Goal: Task Accomplishment & Management: Manage account settings

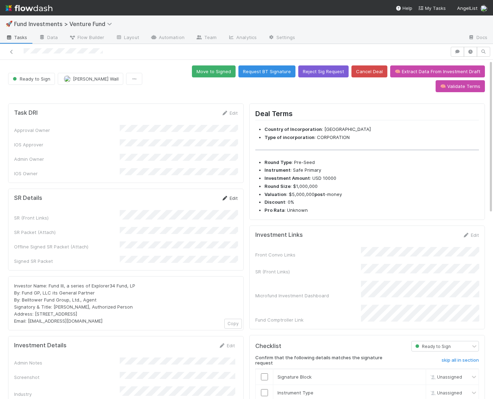
click at [229, 195] on link "Edit" at bounding box center [229, 198] width 17 height 6
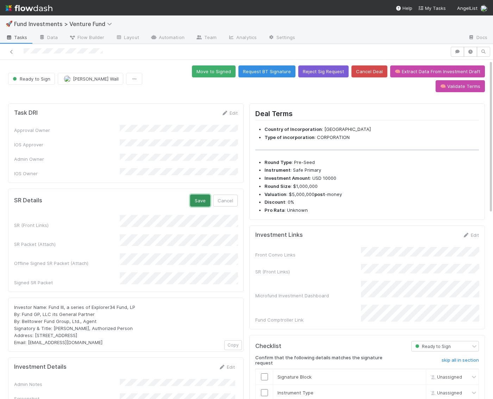
click at [204, 195] on button "Save" at bounding box center [200, 201] width 20 height 12
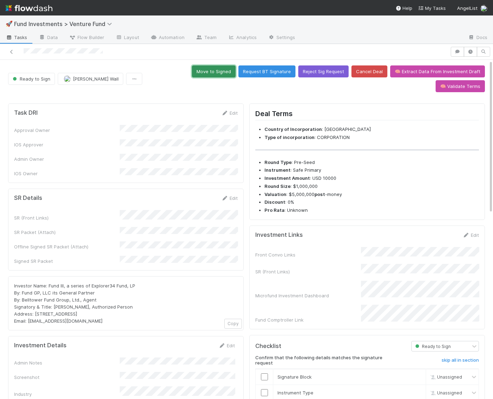
click at [192, 71] on button "Move to Signed" at bounding box center [214, 71] width 44 height 12
click at [192, 70] on button "Move to Signed" at bounding box center [214, 71] width 44 height 12
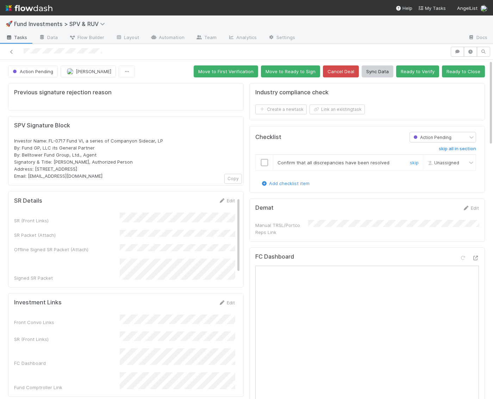
click at [265, 159] on input "checkbox" at bounding box center [264, 162] width 7 height 7
click at [461, 75] on button "Ready to Close" at bounding box center [463, 71] width 43 height 12
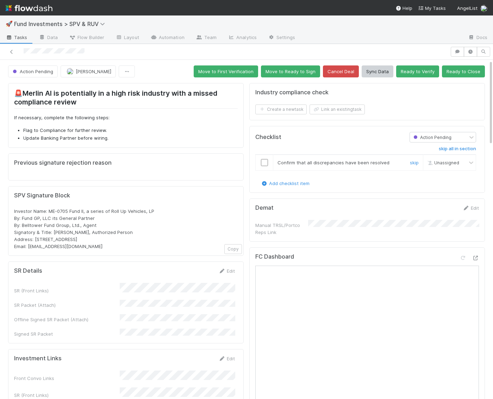
click at [263, 161] on input "checkbox" at bounding box center [264, 162] width 7 height 7
click at [29, 69] on span "Action Pending" at bounding box center [32, 72] width 42 height 6
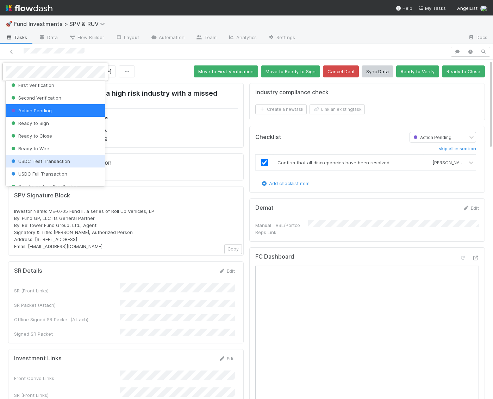
scroll to position [15, 0]
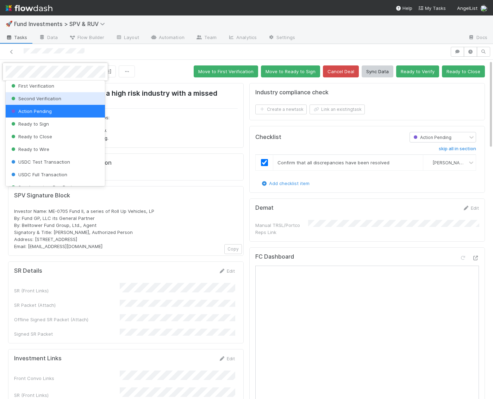
click at [45, 98] on span "Second Verification" at bounding box center [35, 99] width 51 height 6
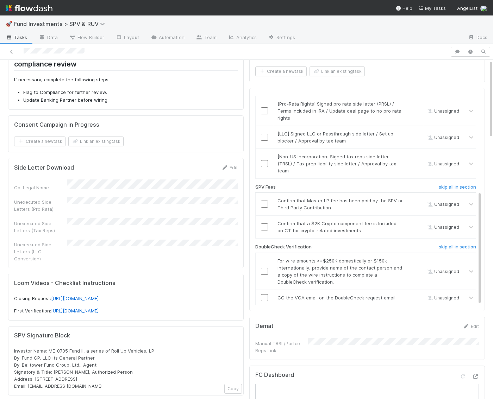
scroll to position [0, 0]
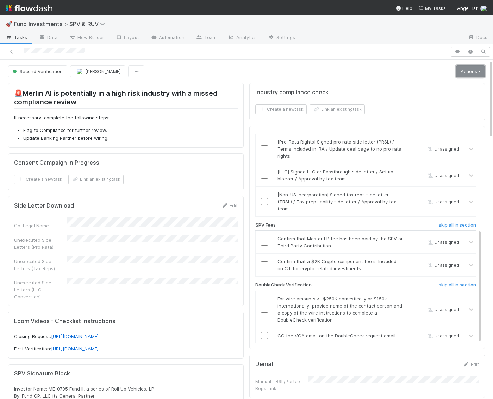
click at [465, 70] on link "Actions" at bounding box center [470, 71] width 29 height 12
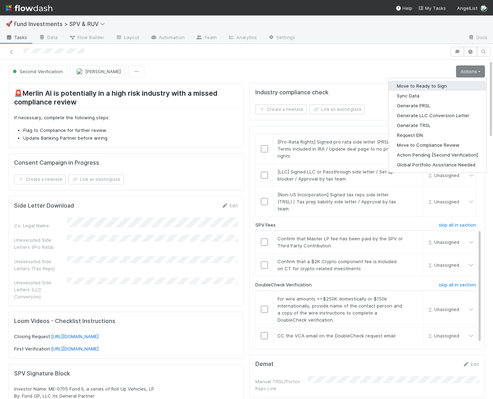
click at [456, 82] on button "Move to Ready to Sign" at bounding box center [437, 86] width 98 height 10
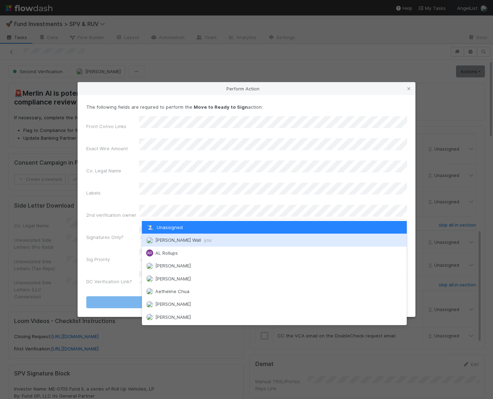
click at [157, 241] on span "Kennedy Wall you" at bounding box center [183, 240] width 56 height 6
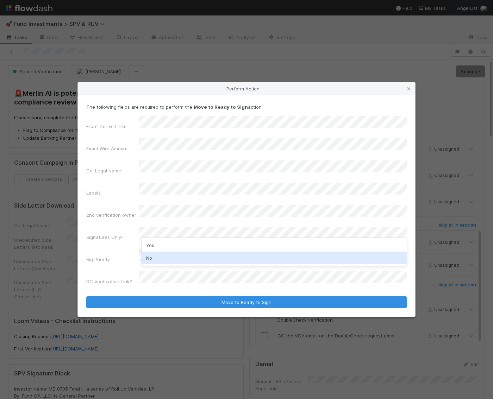
click at [157, 254] on div "No" at bounding box center [274, 258] width 265 height 13
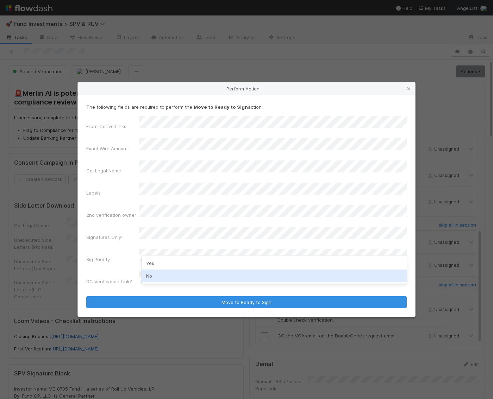
click at [152, 277] on div "No" at bounding box center [274, 276] width 265 height 13
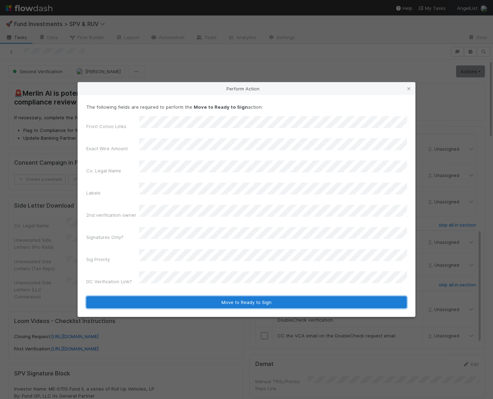
click at [177, 296] on button "Move to Ready to Sign" at bounding box center [246, 302] width 320 height 12
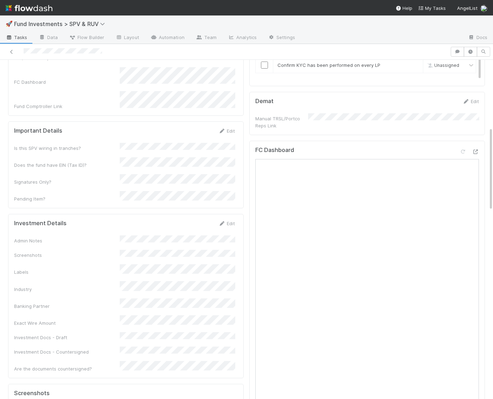
scroll to position [284, 0]
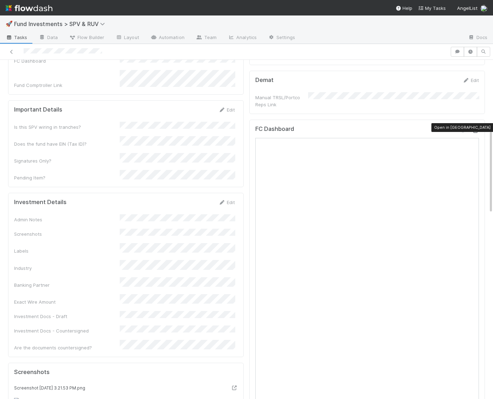
click at [476, 128] on icon at bounding box center [475, 130] width 7 height 5
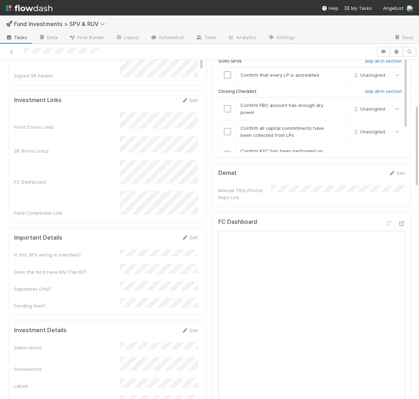
scroll to position [217, 0]
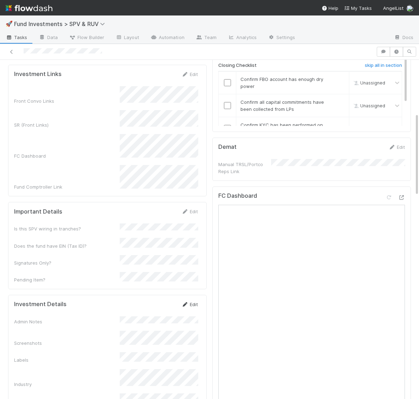
click at [196, 302] on link "Edit" at bounding box center [189, 305] width 17 height 6
click at [159, 301] on button "Save" at bounding box center [160, 307] width 20 height 12
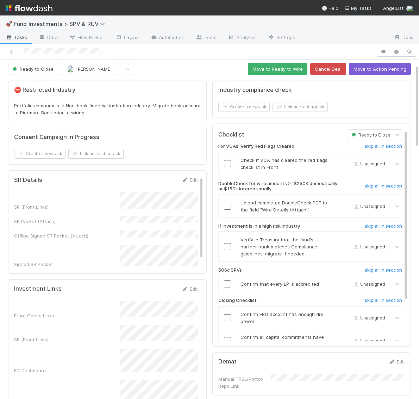
scroll to position [0, 0]
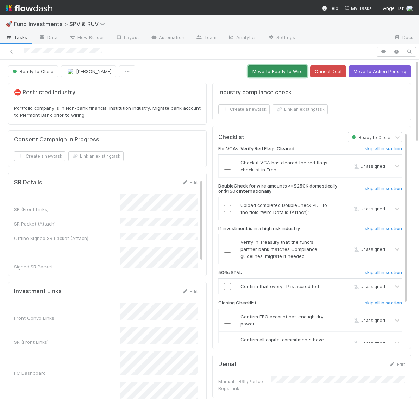
click at [296, 68] on button "Move to Ready to Wire" at bounding box center [277, 71] width 59 height 12
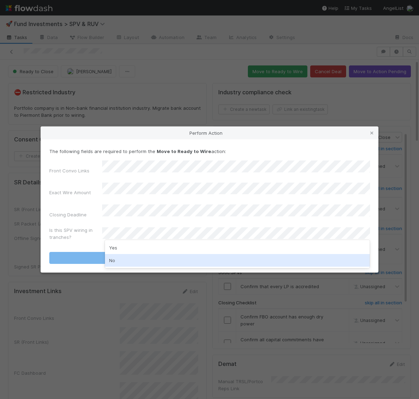
click at [136, 258] on div "No" at bounding box center [237, 260] width 265 height 13
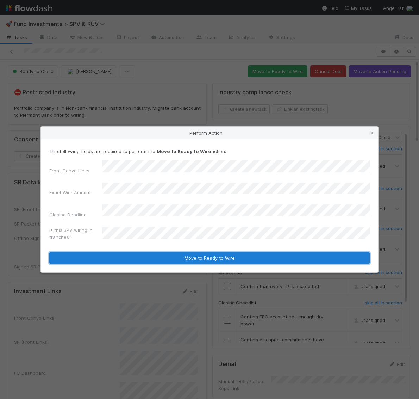
click at [138, 252] on button "Move to Ready to Wire" at bounding box center [209, 258] width 320 height 12
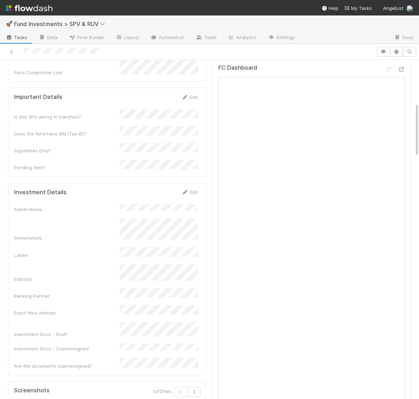
scroll to position [249, 0]
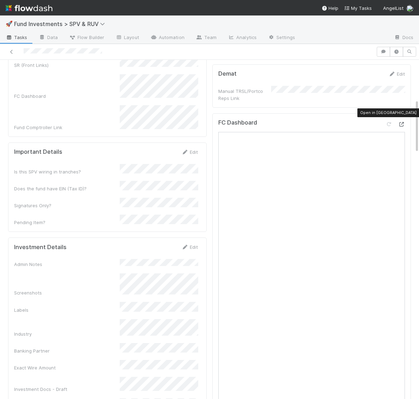
click at [400, 122] on icon at bounding box center [401, 124] width 7 height 5
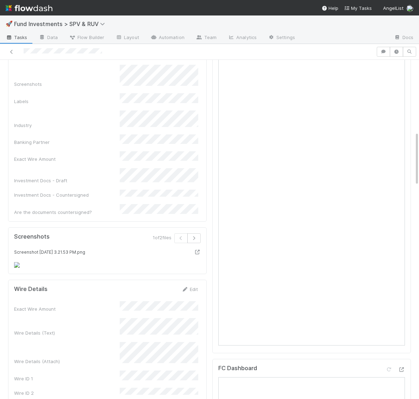
scroll to position [508, 0]
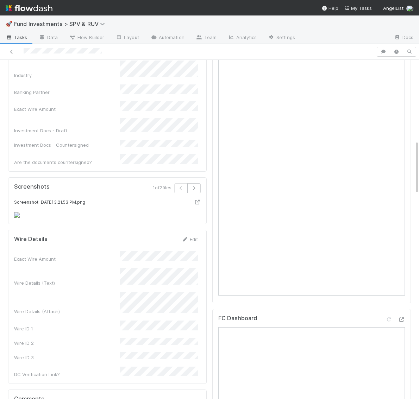
click at [186, 236] on form "Wire Details Edit Exact Wire Amount Wire Details (Text) Wire Details (Attach) W…" at bounding box center [106, 307] width 184 height 142
click at [186, 236] on div "Edit" at bounding box center [189, 239] width 17 height 7
click at [191, 237] on link "Edit" at bounding box center [189, 240] width 17 height 6
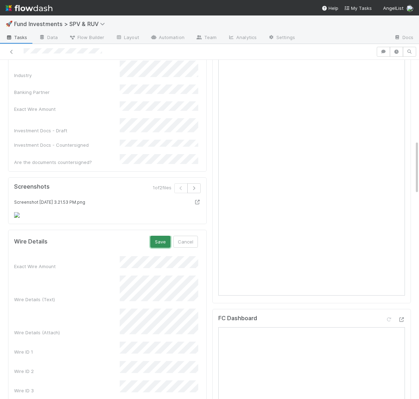
click at [163, 236] on button "Save" at bounding box center [160, 242] width 20 height 12
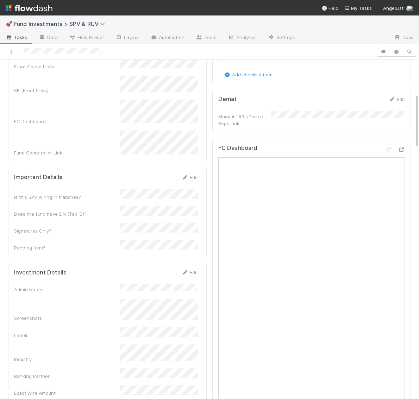
scroll to position [251, 0]
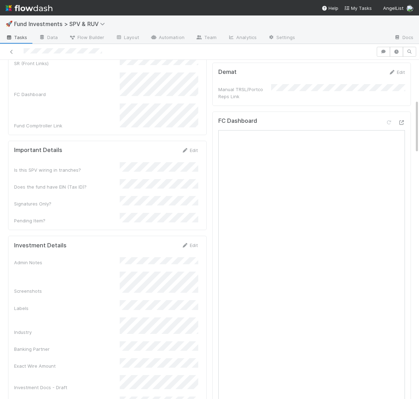
click at [190, 242] on div "Edit" at bounding box center [189, 245] width 17 height 7
click at [190, 243] on link "Edit" at bounding box center [189, 246] width 17 height 6
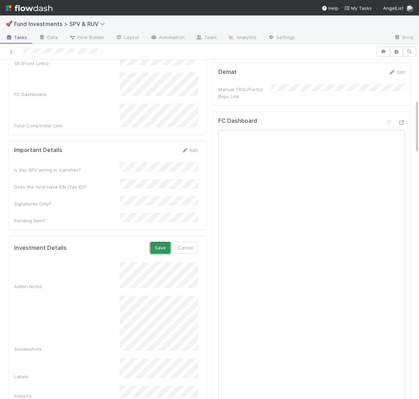
click at [158, 242] on button "Save" at bounding box center [160, 248] width 20 height 12
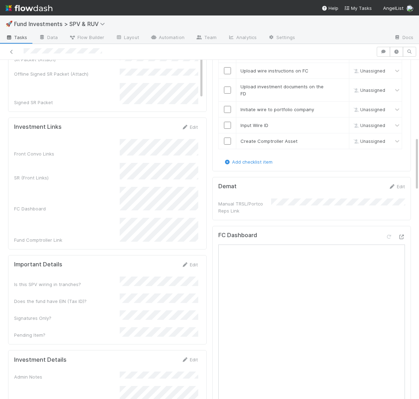
scroll to position [0, 0]
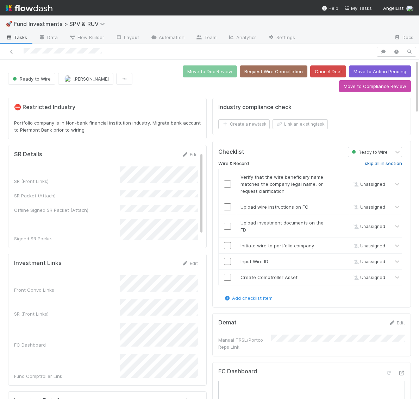
click at [390, 161] on h6 "skip all in section" at bounding box center [383, 164] width 37 height 6
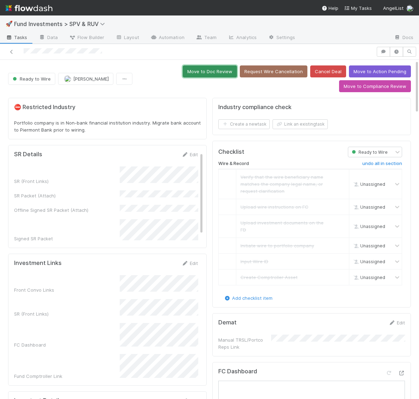
click at [226, 70] on button "Move to Doc Review" at bounding box center [210, 71] width 54 height 12
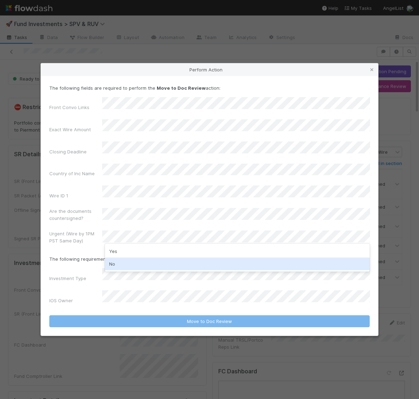
click at [118, 263] on div "No" at bounding box center [237, 264] width 265 height 13
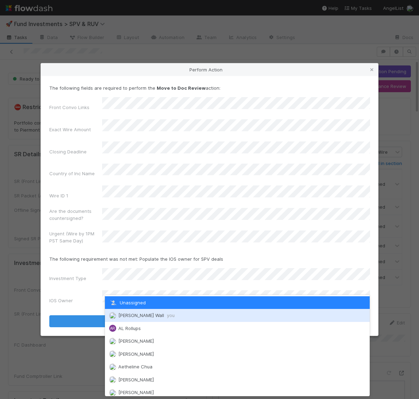
click at [112, 314] on img at bounding box center [112, 315] width 7 height 7
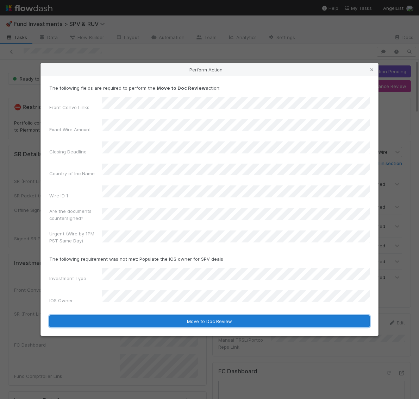
click at [115, 315] on button "Move to Doc Review" at bounding box center [209, 321] width 320 height 12
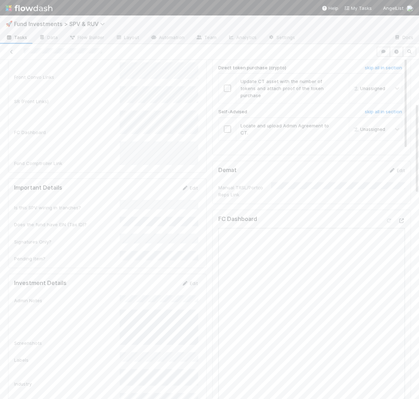
scroll to position [159, 0]
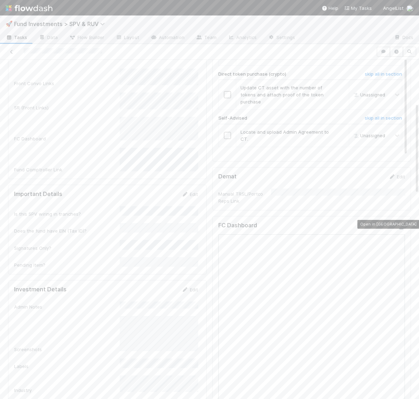
click at [402, 225] on icon at bounding box center [401, 227] width 7 height 5
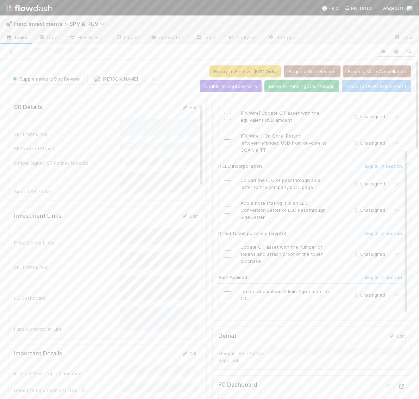
scroll to position [0, 0]
click at [57, 77] on span "Supplementary Doc Review" at bounding box center [45, 79] width 69 height 6
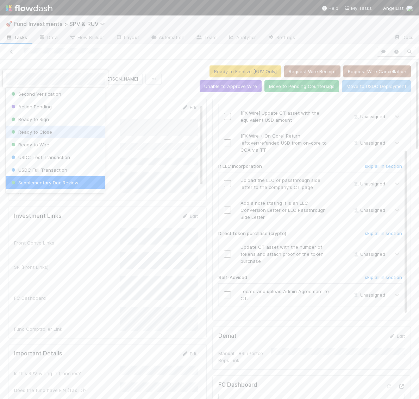
click at [39, 131] on span "Ready to Close" at bounding box center [31, 132] width 42 height 6
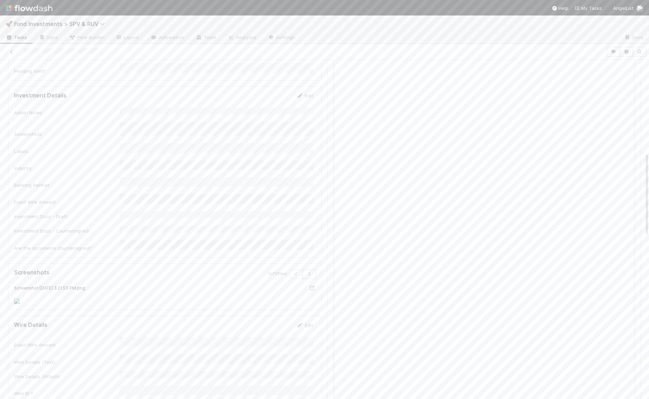
scroll to position [475, 0]
click at [309, 212] on div "Edit" at bounding box center [305, 215] width 17 height 7
click at [313, 213] on link "Edit" at bounding box center [305, 216] width 17 height 6
click at [274, 212] on button "Save" at bounding box center [276, 218] width 20 height 12
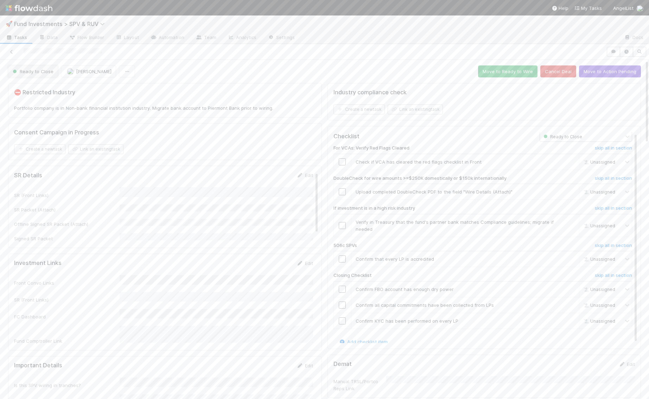
click at [34, 69] on span "Ready to Close" at bounding box center [32, 72] width 42 height 6
click at [47, 125] on span "Pending Countersignatures" at bounding box center [44, 125] width 69 height 6
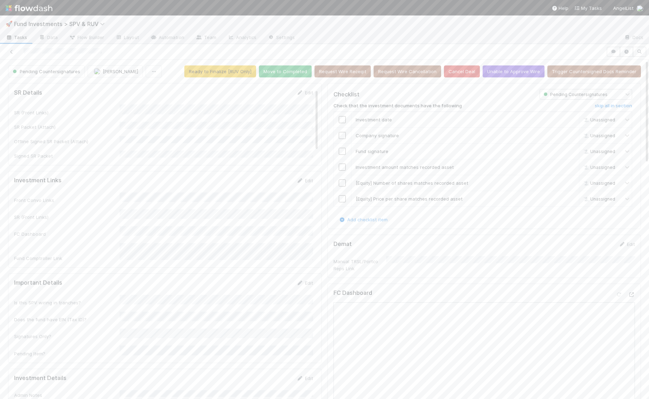
scroll to position [0, 0]
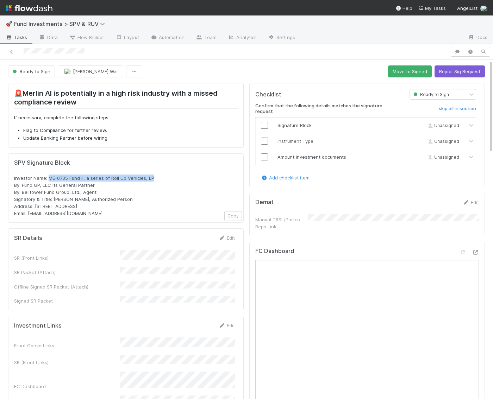
drag, startPoint x: 157, startPoint y: 179, endPoint x: 49, endPoint y: 176, distance: 108.1
click at [49, 176] on div "Investor Name: ME-0705 Fund II, a series of Roll Up Vehicles, LP By: Fund GP, L…" at bounding box center [126, 196] width 224 height 42
copy span "ME-0705 Fund II, a series of Roll Up Vehicles, LP"
drag, startPoint x: 106, startPoint y: 206, endPoint x: 34, endPoint y: 206, distance: 72.5
click at [34, 206] on div "Investor Name: ME-0705 Fund II, a series of Roll Up Vehicles, LP By: Fund GP, L…" at bounding box center [126, 196] width 224 height 42
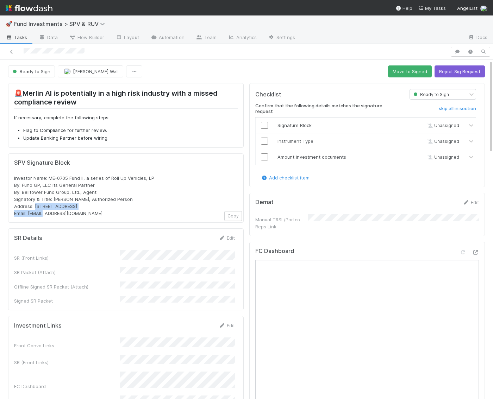
copy span "PO Box 3217, Seattle, WA 98114"
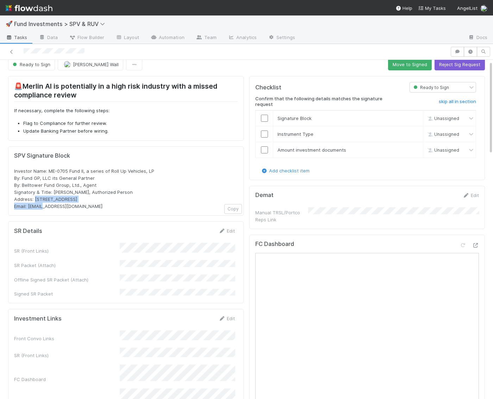
scroll to position [4, 0]
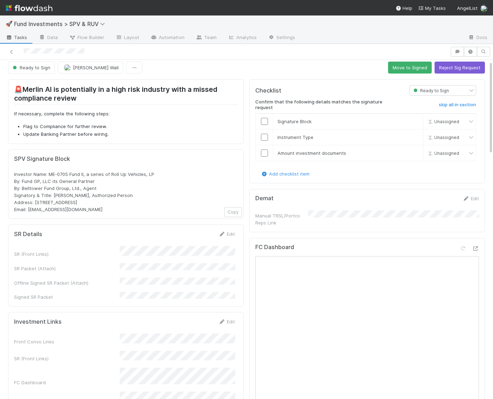
click at [96, 194] on span "Investor Name: ME-0705 Fund II, a series of Roll Up Vehicles, LP By: Fund GP, L…" at bounding box center [84, 191] width 140 height 41
drag, startPoint x: 72, startPoint y: 210, endPoint x: 8, endPoint y: 181, distance: 69.6
click at [8, 181] on div "SPV Signature Block Investor Name: ME-0705 Fund II, a series of Roll Up Vehicle…" at bounding box center [125, 185] width 235 height 70
copy span "By: Fund GP, LLC its General Partner By: Belltower Fund Group, Ltd., Agent Sign…"
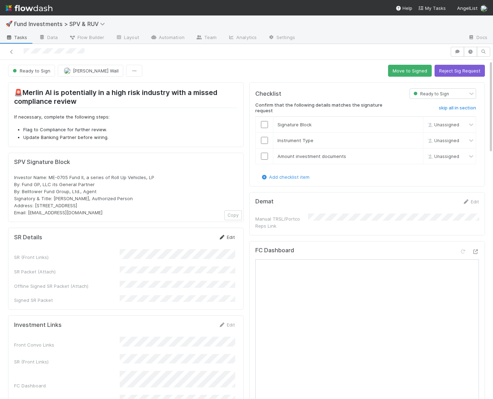
click at [230, 236] on link "Edit" at bounding box center [226, 237] width 17 height 6
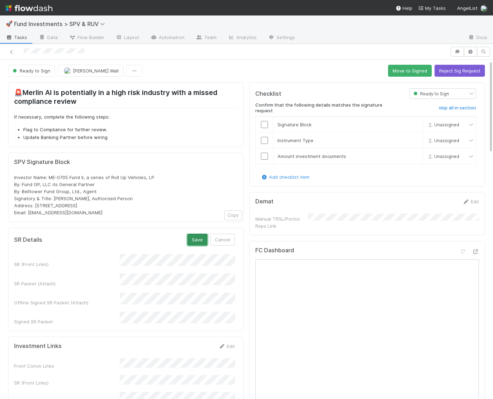
click at [200, 236] on button "Save" at bounding box center [197, 240] width 20 height 12
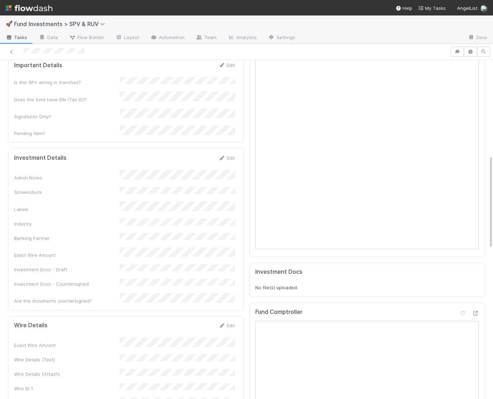
scroll to position [398, 0]
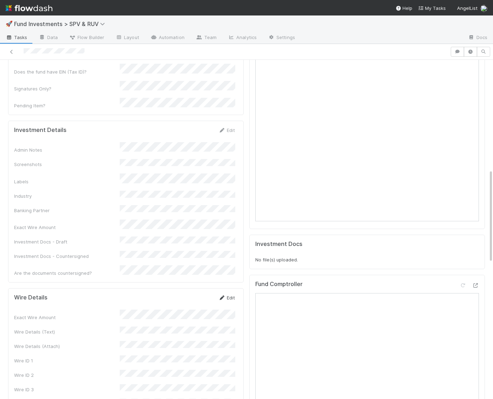
click at [229, 295] on link "Edit" at bounding box center [226, 298] width 17 height 6
click at [196, 294] on button "Save" at bounding box center [197, 300] width 20 height 12
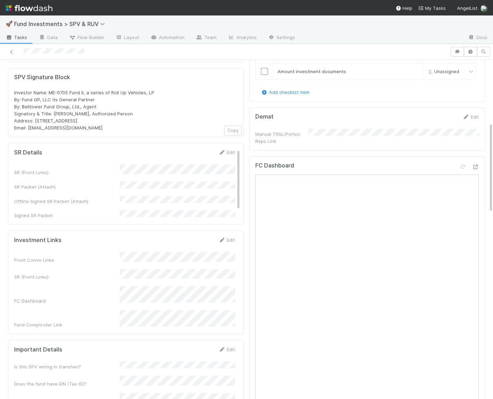
scroll to position [0, 0]
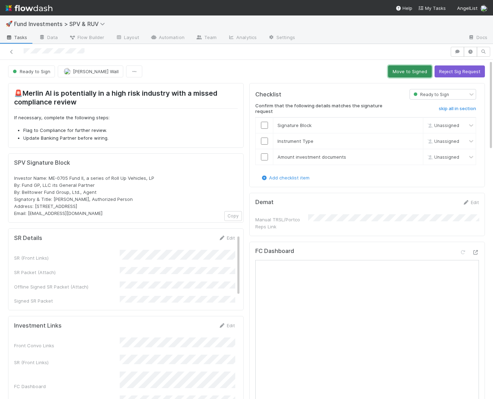
click at [408, 69] on button "Move to Signed" at bounding box center [410, 71] width 44 height 12
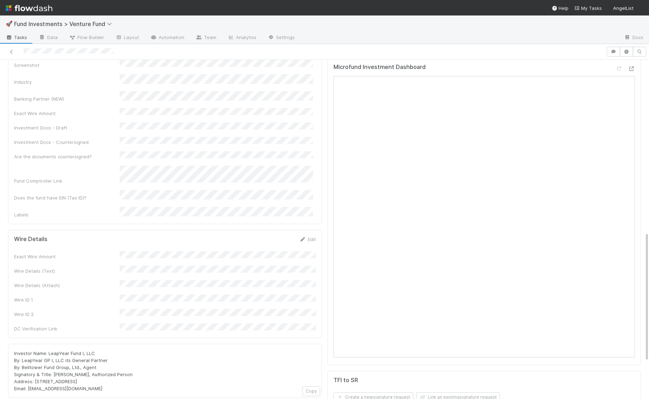
scroll to position [393, 0]
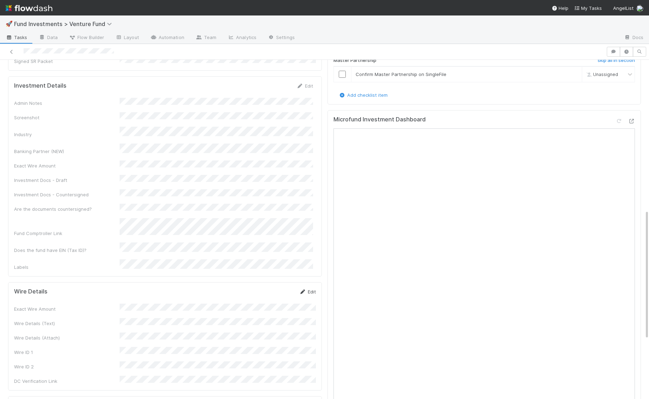
click at [311, 289] on link "Edit" at bounding box center [308, 292] width 17 height 6
click at [277, 288] on button "Save" at bounding box center [279, 294] width 20 height 12
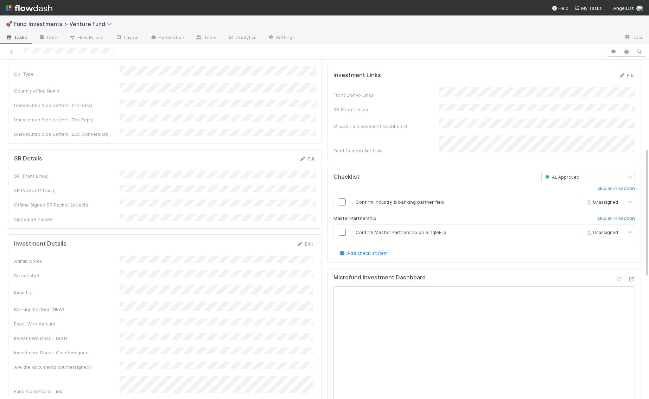
scroll to position [230, 0]
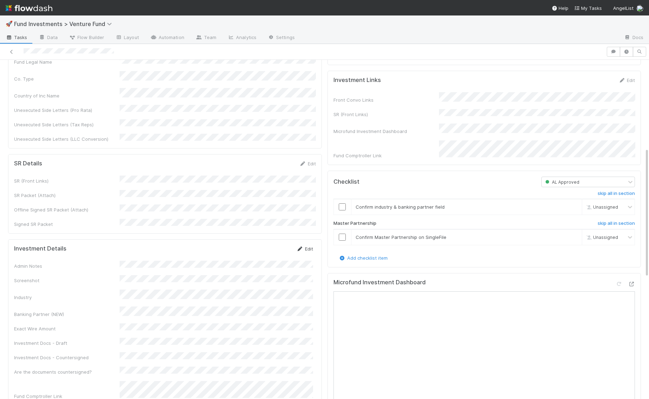
click at [308, 246] on link "Edit" at bounding box center [305, 249] width 17 height 6
click at [280, 245] on button "Save" at bounding box center [276, 251] width 20 height 12
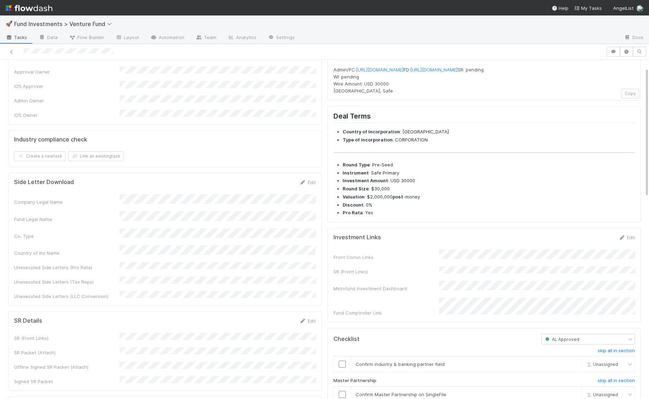
scroll to position [0, 0]
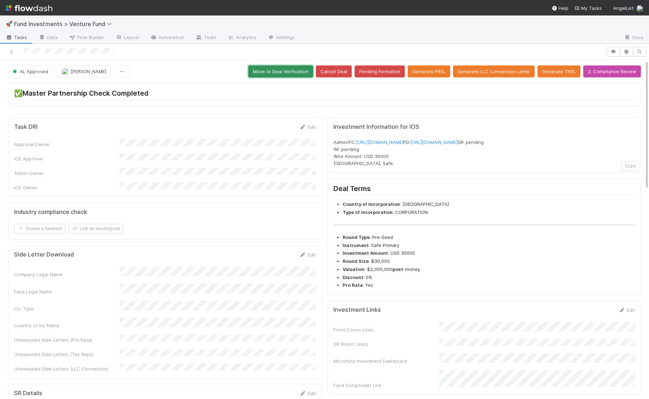
click at [298, 70] on button "Move to Deal Verification" at bounding box center [281, 71] width 65 height 12
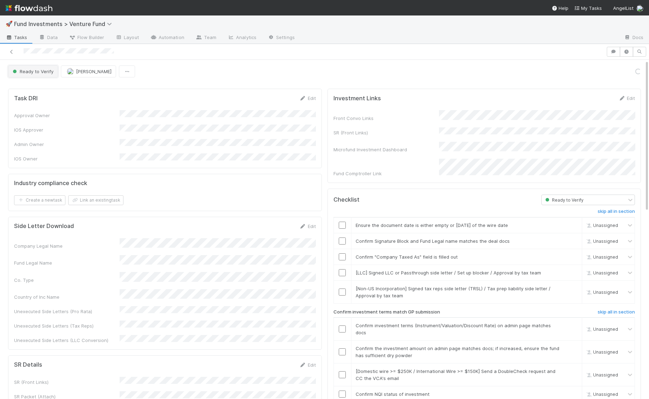
click at [40, 70] on span "Ready to Verify" at bounding box center [32, 72] width 42 height 6
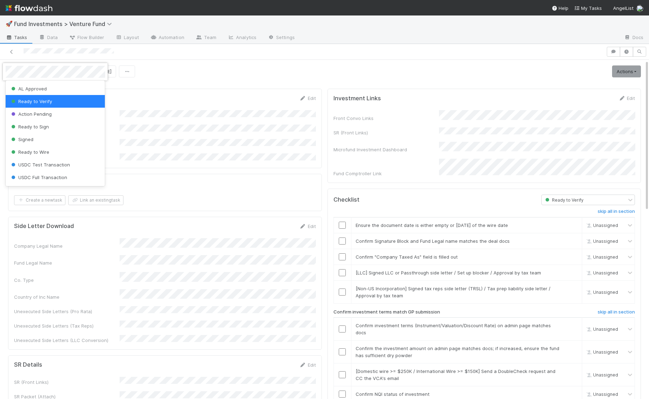
scroll to position [39, 0]
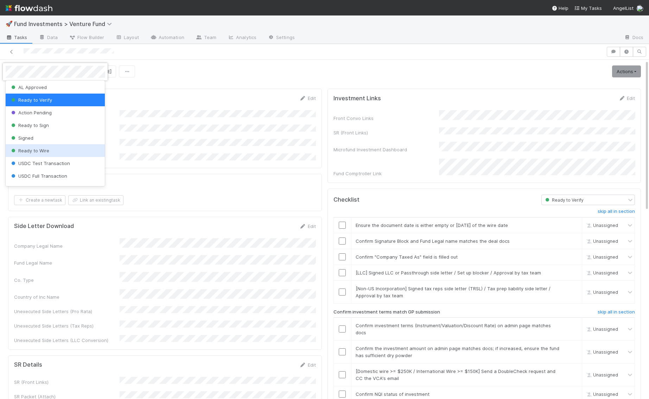
click at [34, 147] on div "Ready to Wire" at bounding box center [56, 150] width 100 height 13
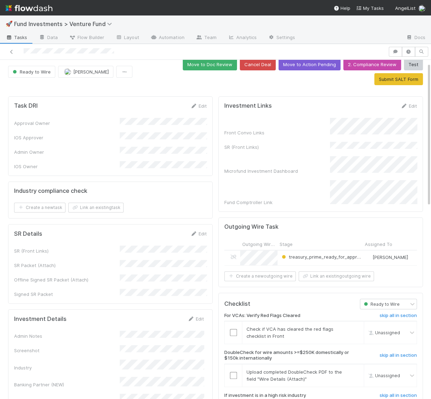
scroll to position [0, 0]
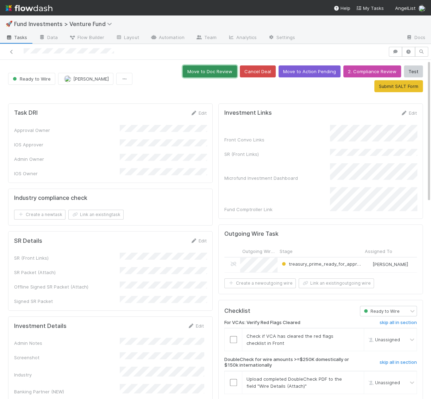
click at [183, 73] on button "Move to Doc Review" at bounding box center [210, 71] width 54 height 12
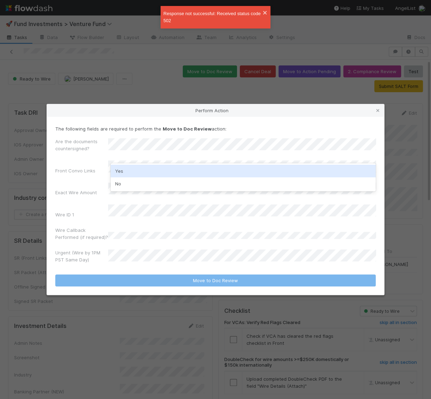
click at [131, 170] on div "Yes" at bounding box center [243, 171] width 265 height 13
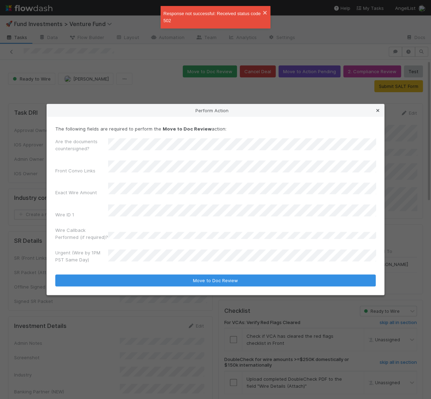
click at [377, 113] on icon at bounding box center [377, 110] width 7 height 5
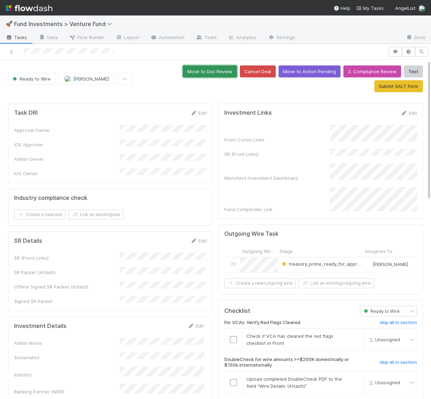
click at [183, 72] on button "Move to Doc Review" at bounding box center [210, 71] width 54 height 12
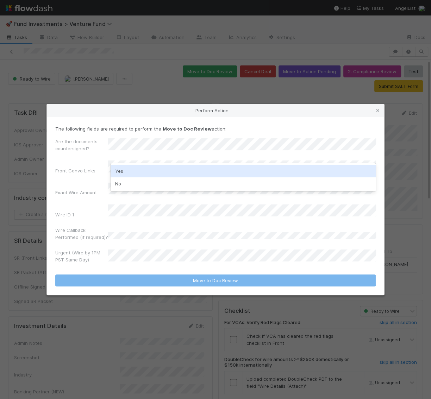
click at [131, 173] on div "Yes" at bounding box center [243, 171] width 265 height 13
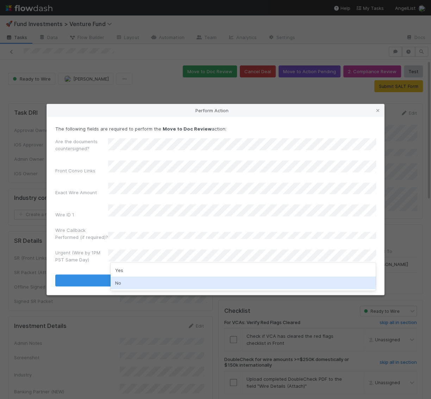
click at [120, 280] on div "No" at bounding box center [243, 283] width 265 height 13
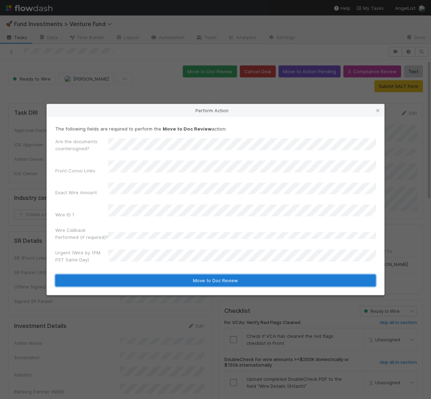
click at [120, 277] on button "Move to Doc Review" at bounding box center [215, 281] width 320 height 12
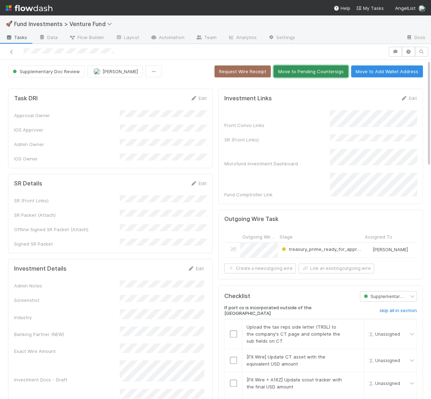
click at [327, 74] on button "Move to Pending Countersigs" at bounding box center [311, 71] width 75 height 12
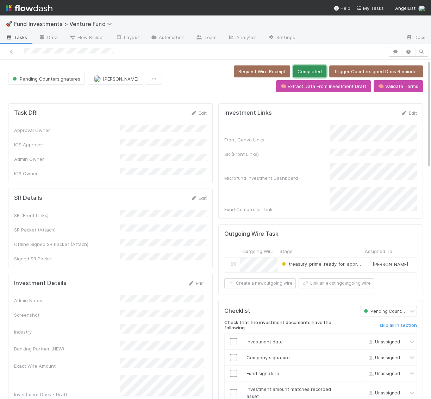
click at [312, 69] on button "Completed" at bounding box center [309, 71] width 33 height 12
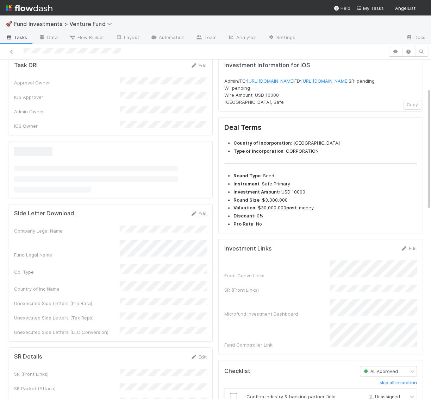
scroll to position [78, 0]
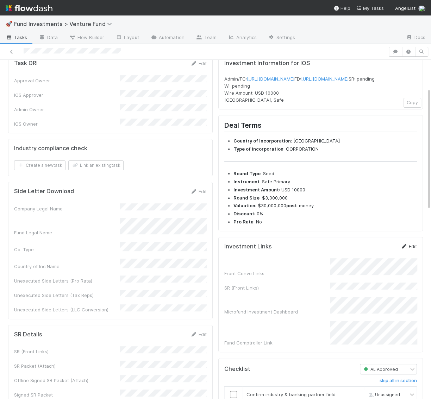
click at [413, 249] on link "Edit" at bounding box center [408, 247] width 17 height 6
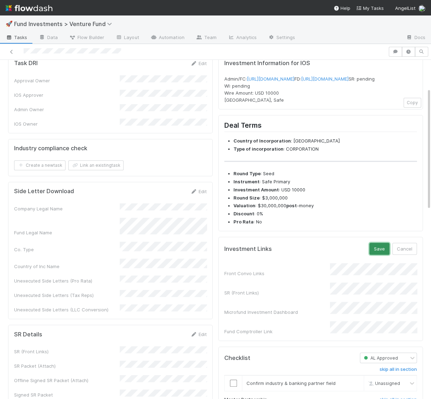
click at [377, 255] on button "Save" at bounding box center [379, 249] width 20 height 12
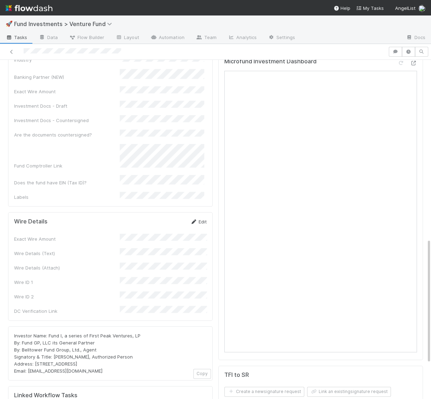
click at [200, 219] on link "Edit" at bounding box center [198, 222] width 17 height 6
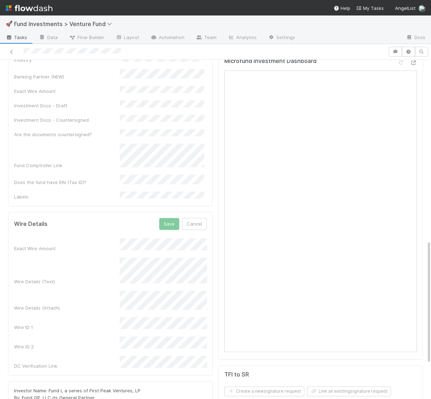
click at [169, 218] on button "Save" at bounding box center [169, 224] width 20 height 12
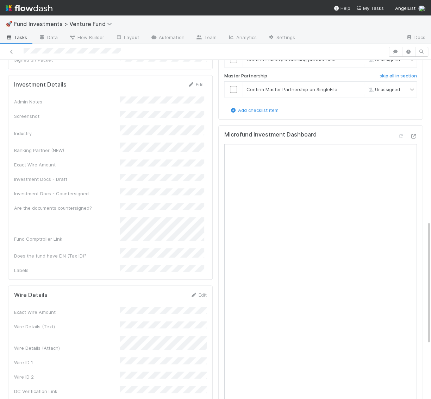
scroll to position [337, 0]
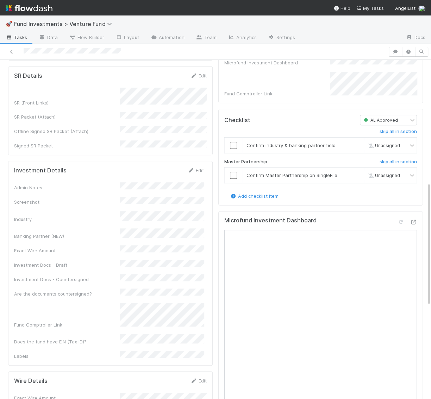
click at [193, 161] on div "Investment Details Edit Admin Notes Screenshot Industry Banking Partner (NEW) E…" at bounding box center [110, 263] width 205 height 205
click at [193, 168] on icon at bounding box center [190, 170] width 7 height 5
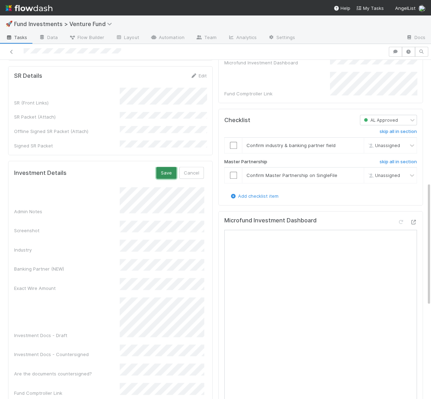
click at [165, 167] on button "Save" at bounding box center [166, 173] width 20 height 12
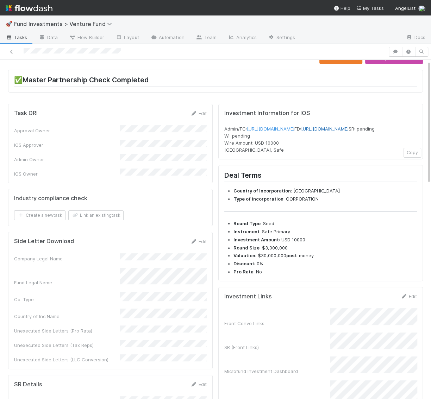
scroll to position [0, 0]
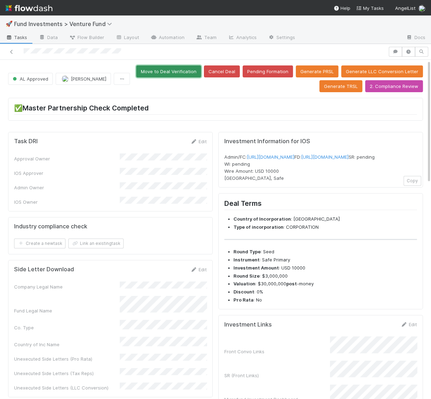
click at [176, 65] on button "Move to Deal Verification" at bounding box center [168, 71] width 65 height 12
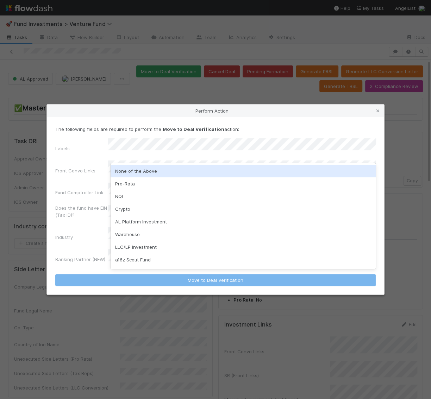
click at [128, 171] on div "None of the Above" at bounding box center [243, 171] width 265 height 13
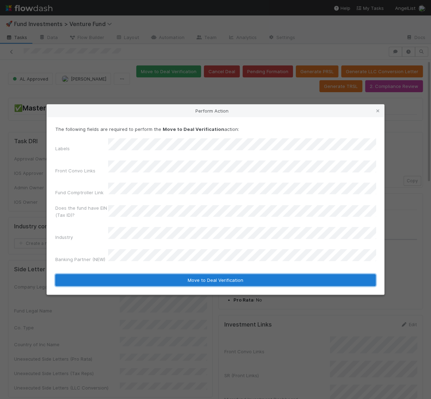
click at [139, 274] on button "Move to Deal Verification" at bounding box center [215, 280] width 320 height 12
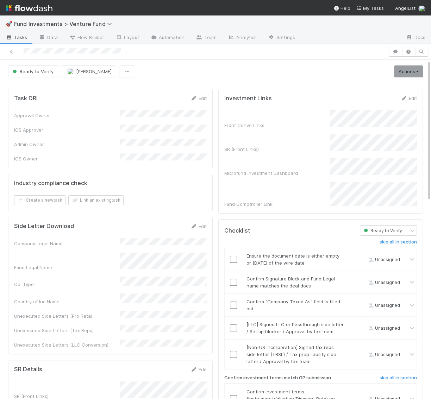
click at [384, 74] on div "Ready to Verify Manav Mehta Actions Move to Ready to Sign Action Pending Cancel…" at bounding box center [215, 71] width 415 height 12
click at [406, 70] on link "Actions" at bounding box center [408, 71] width 29 height 12
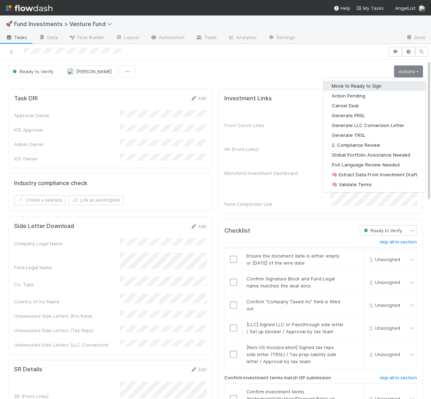
click at [397, 82] on button "Move to Ready to Sign" at bounding box center [374, 86] width 102 height 10
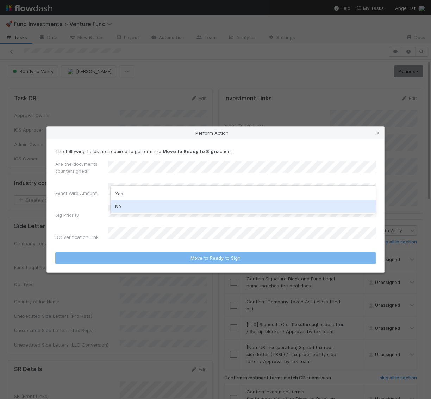
click at [170, 210] on div "No" at bounding box center [243, 206] width 265 height 13
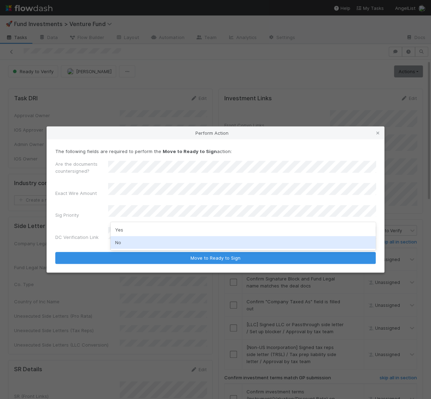
click at [127, 244] on div "No" at bounding box center [243, 242] width 265 height 13
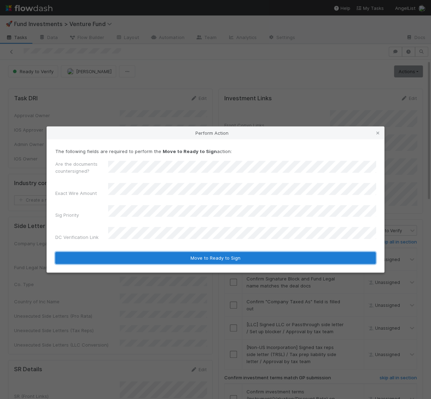
click at [134, 254] on button "Move to Ready to Sign" at bounding box center [215, 258] width 320 height 12
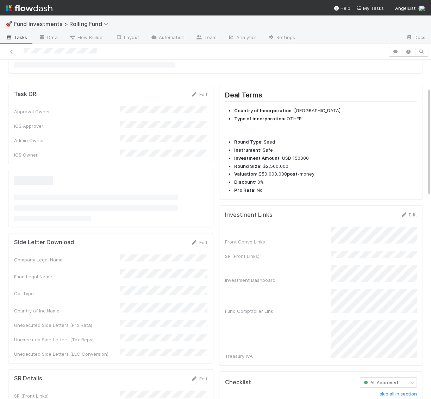
scroll to position [99, 0]
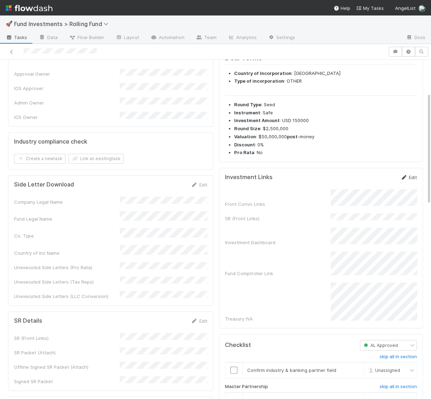
click at [408, 175] on link "Edit" at bounding box center [408, 178] width 17 height 6
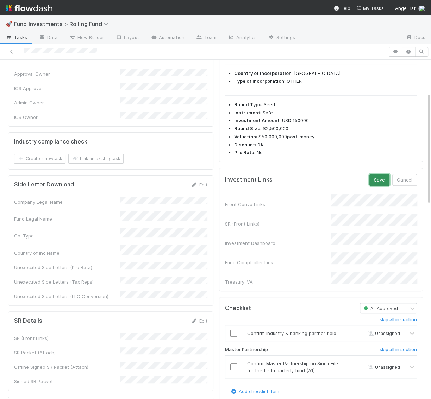
click at [386, 176] on button "Save" at bounding box center [379, 180] width 20 height 12
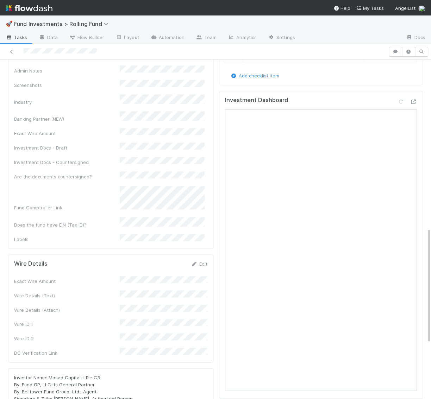
scroll to position [459, 0]
click at [199, 263] on link "Edit" at bounding box center [199, 266] width 17 height 6
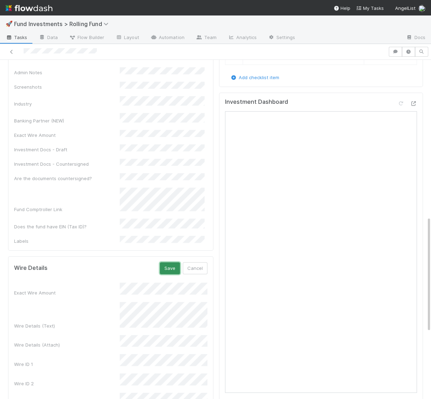
click at [173, 262] on button "Save" at bounding box center [170, 268] width 20 height 12
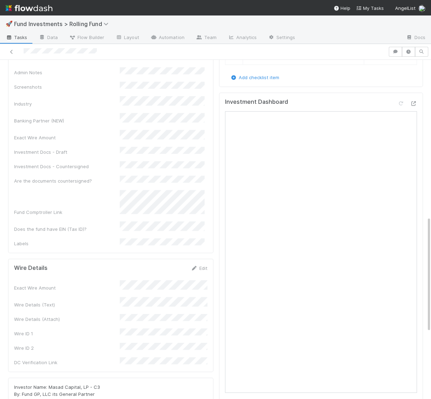
scroll to position [0, 2]
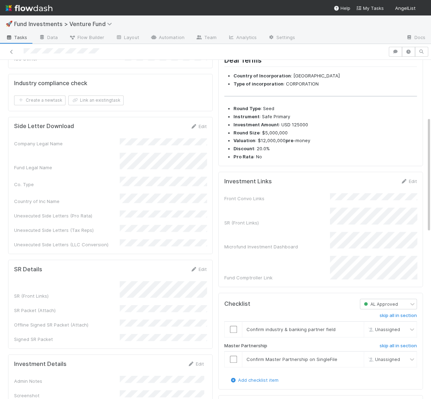
scroll to position [194, 0]
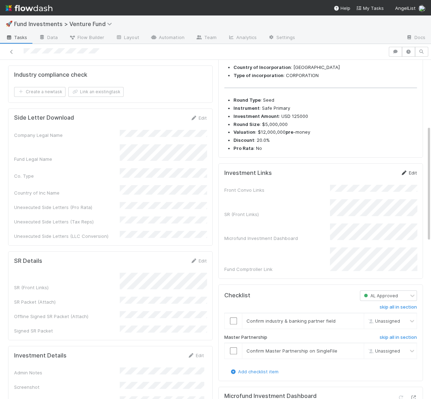
click at [412, 176] on link "Edit" at bounding box center [408, 173] width 17 height 6
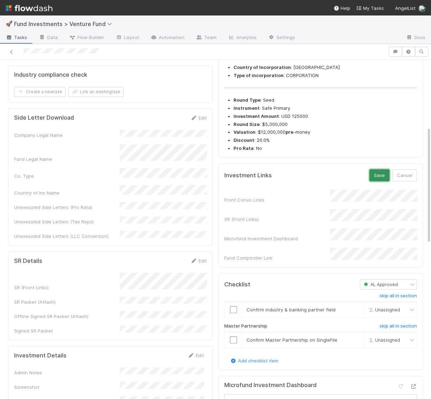
click at [384, 181] on button "Save" at bounding box center [379, 175] width 20 height 12
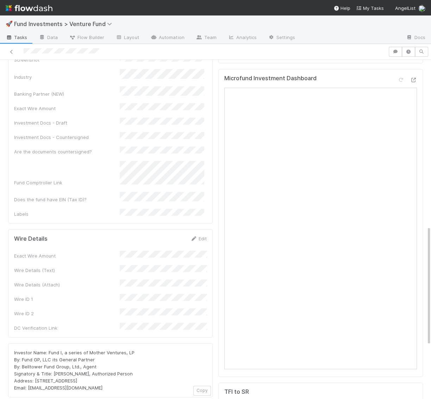
scroll to position [481, 0]
click at [200, 234] on link "Edit" at bounding box center [198, 237] width 17 height 6
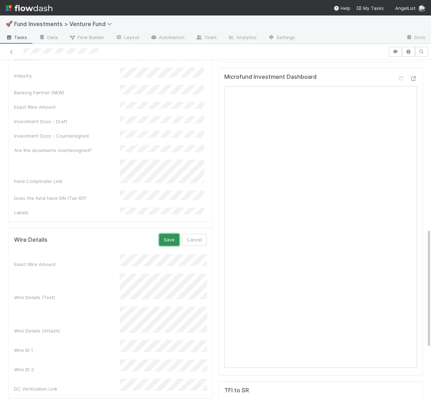
click at [167, 234] on button "Save" at bounding box center [169, 240] width 20 height 12
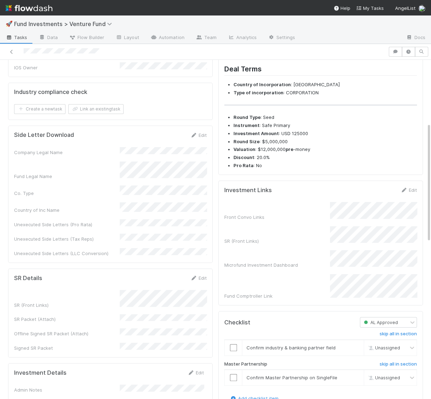
scroll to position [43, 0]
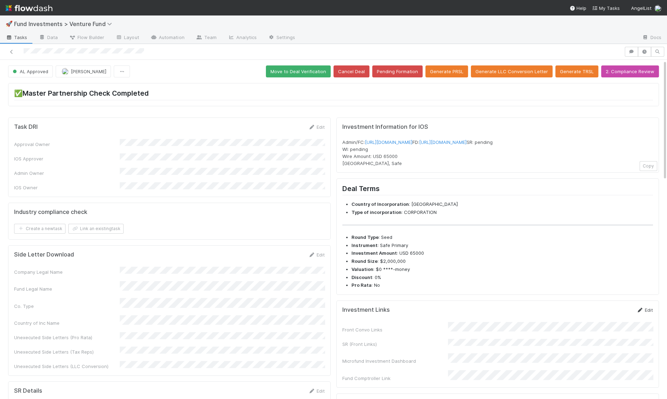
click at [431, 313] on link "Edit" at bounding box center [644, 310] width 17 height 6
click at [431, 319] on button "Save" at bounding box center [615, 313] width 20 height 12
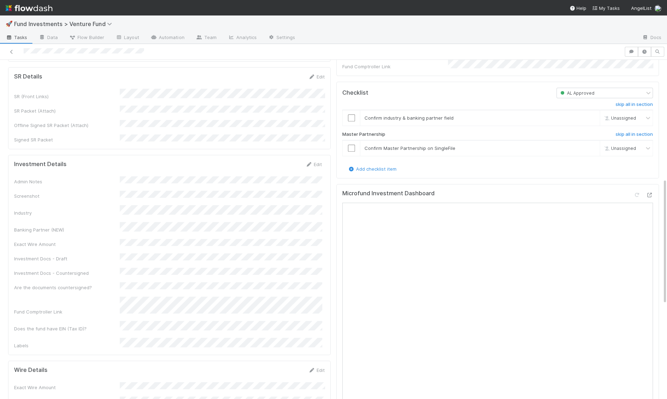
scroll to position [320, 0]
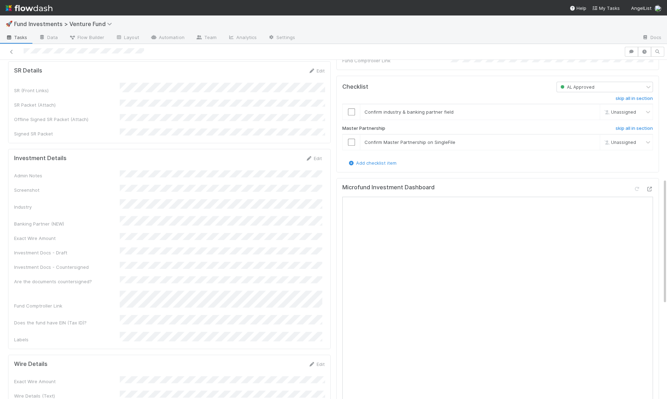
click at [317, 155] on div "Edit" at bounding box center [313, 158] width 17 height 7
click at [317, 156] on link "Edit" at bounding box center [313, 159] width 17 height 6
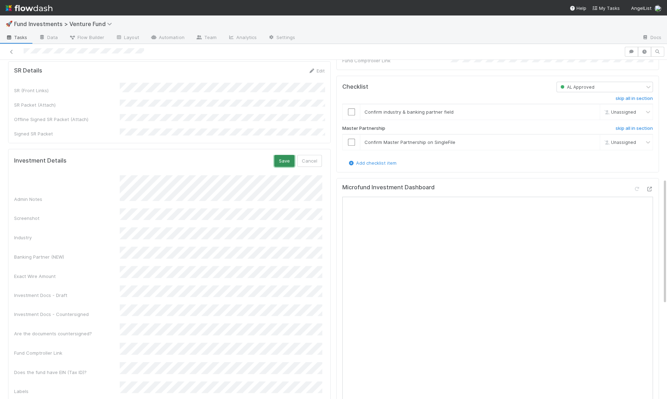
click at [285, 155] on button "Save" at bounding box center [284, 161] width 20 height 12
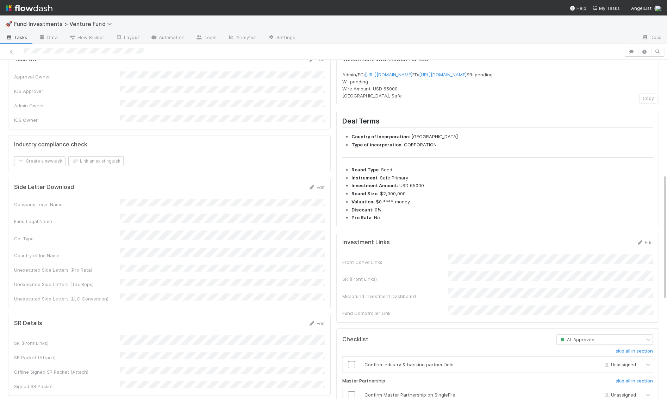
scroll to position [0, 0]
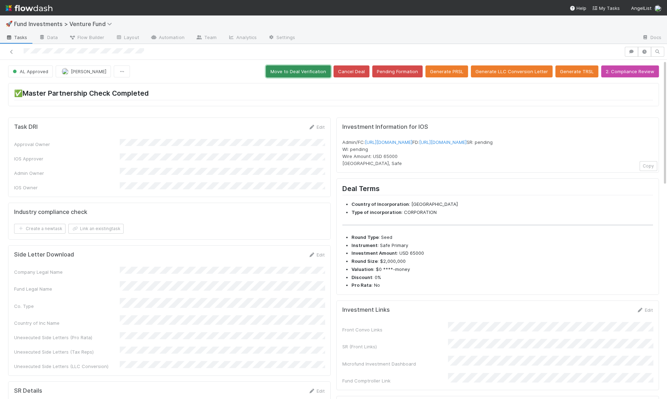
click at [321, 68] on button "Move to Deal Verification" at bounding box center [298, 71] width 65 height 12
